Goal: Check status: Check status

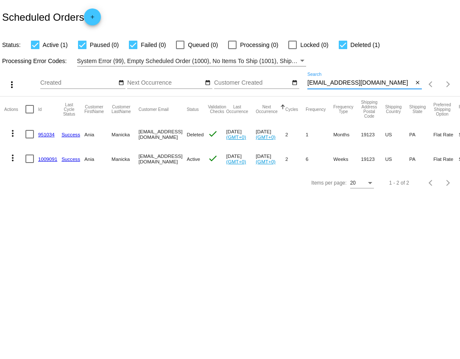
drag, startPoint x: 390, startPoint y: 85, endPoint x: 305, endPoint y: 85, distance: 85.6
click at [305, 85] on div "more_vert Oct Jan Feb Mar [DATE]" at bounding box center [230, 82] width 460 height 30
paste input "[EMAIL_ADDRESS]"
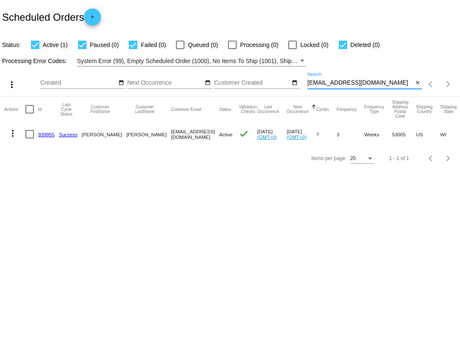
type input "[EMAIL_ADDRESS][DOMAIN_NAME]"
click at [42, 134] on link "939955" at bounding box center [46, 135] width 17 height 6
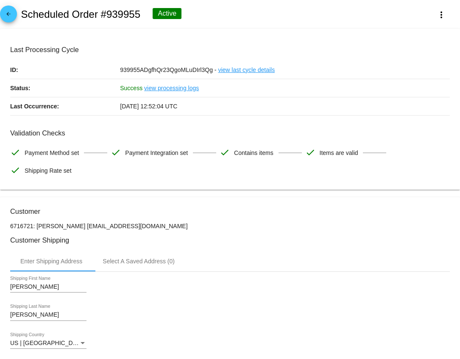
click at [10, 20] on mat-icon "arrow_back" at bounding box center [8, 16] width 10 height 10
